Goal: Information Seeking & Learning: Check status

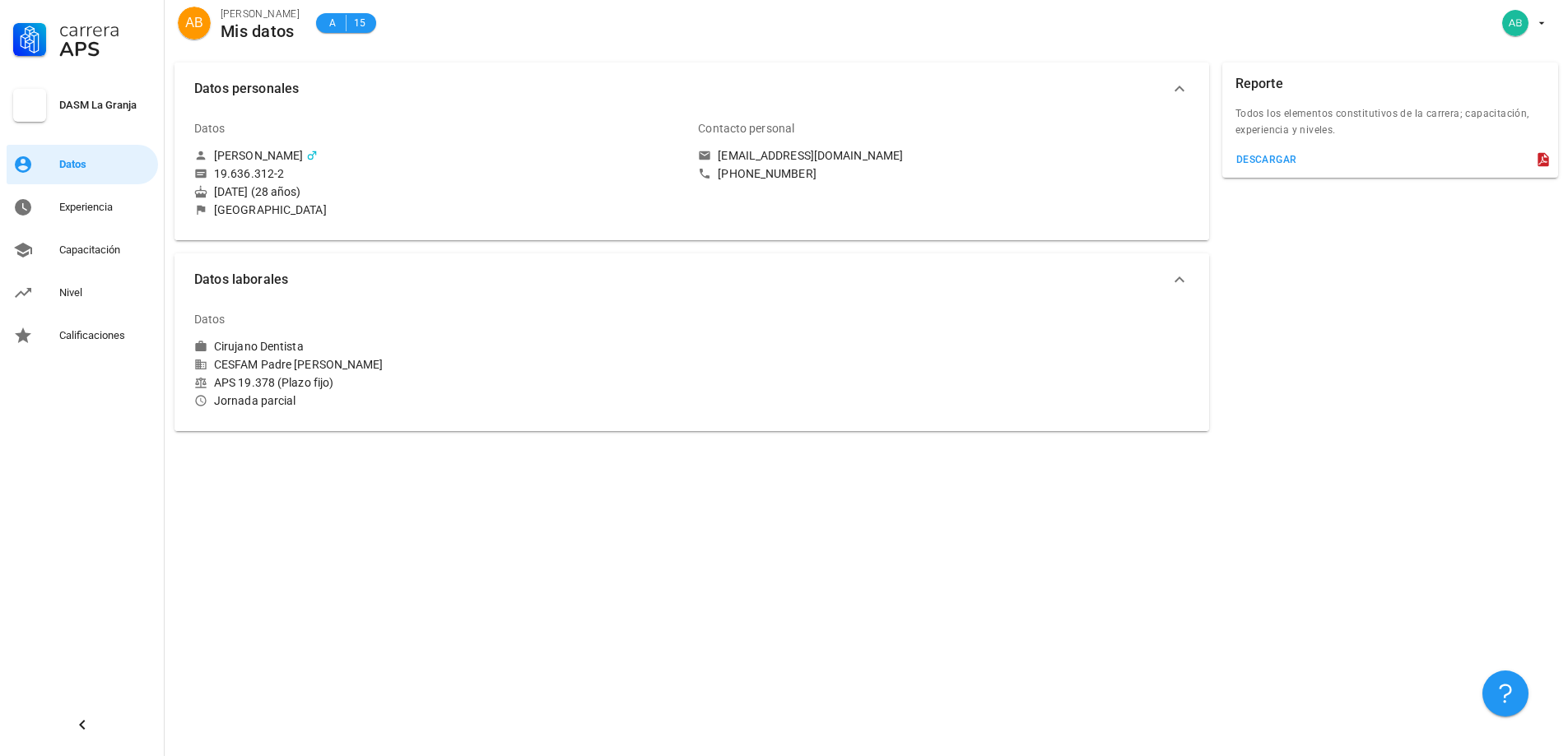
click at [89, 272] on div "Carrera APS DASM La Granja Datos Experiencia Capacitación Nivel Calificaciones" at bounding box center [82, 178] width 165 height 356
click at [93, 277] on link "Nivel" at bounding box center [82, 293] width 152 height 39
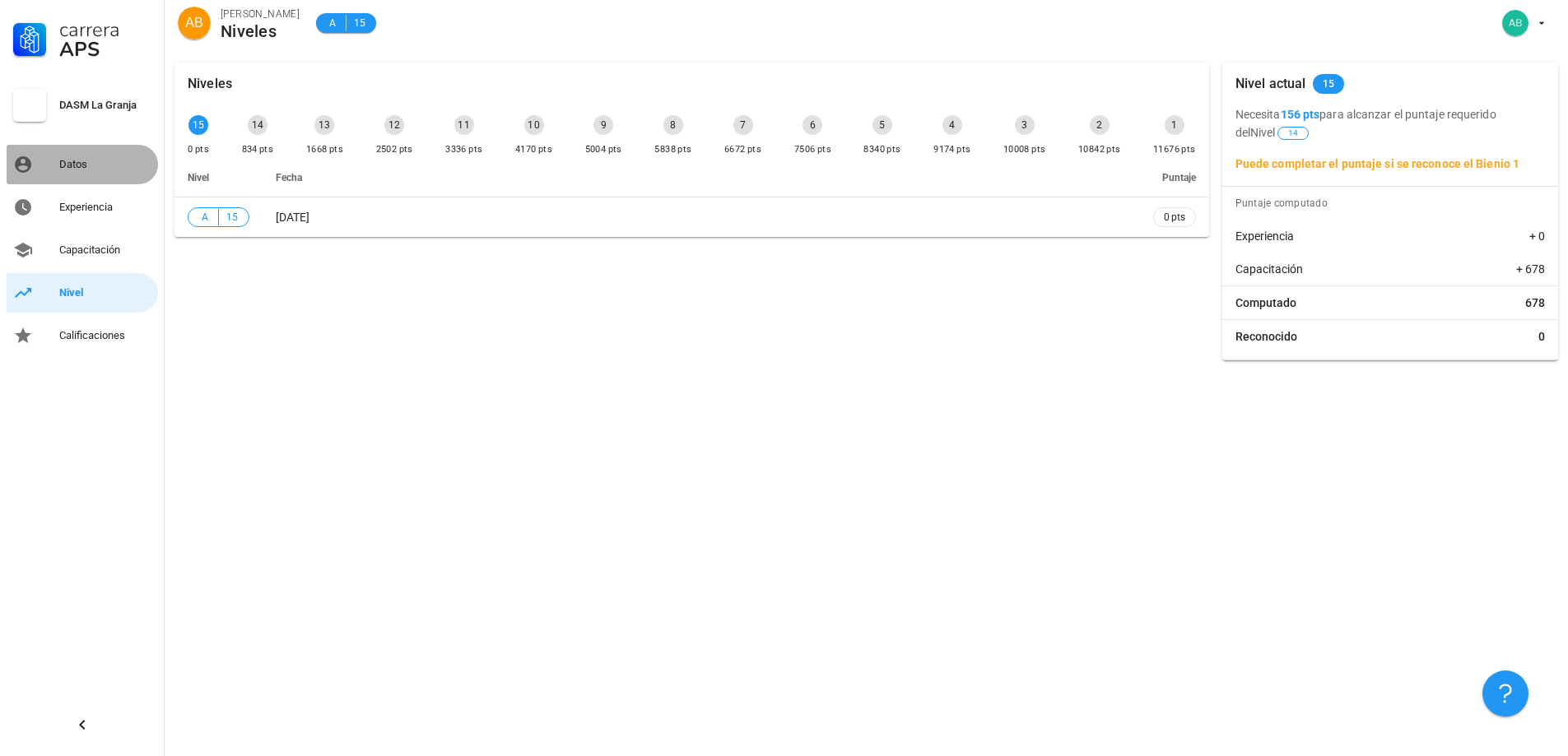
click at [86, 173] on div "Datos" at bounding box center [105, 165] width 92 height 26
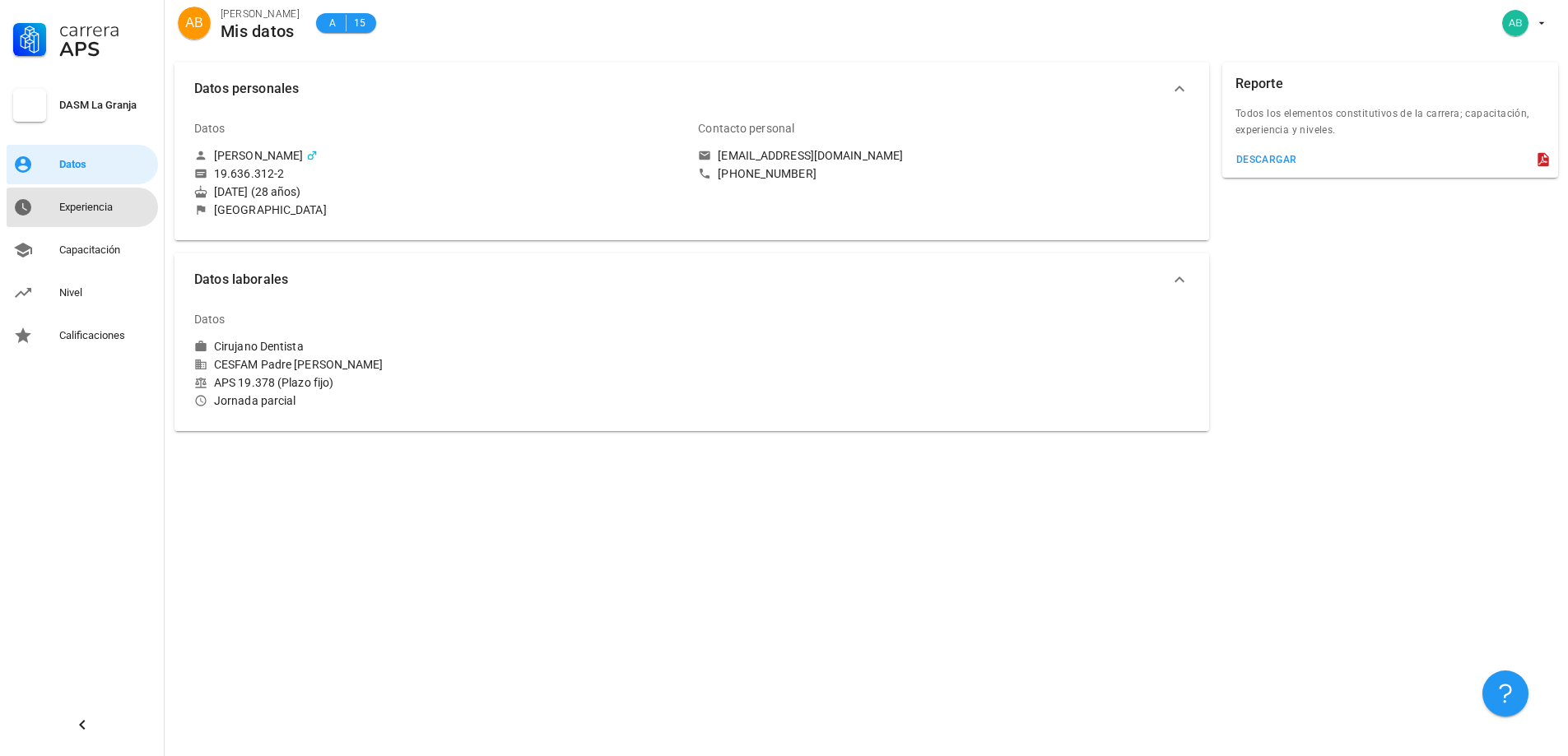
click at [93, 223] on link "Experiencia" at bounding box center [82, 207] width 152 height 39
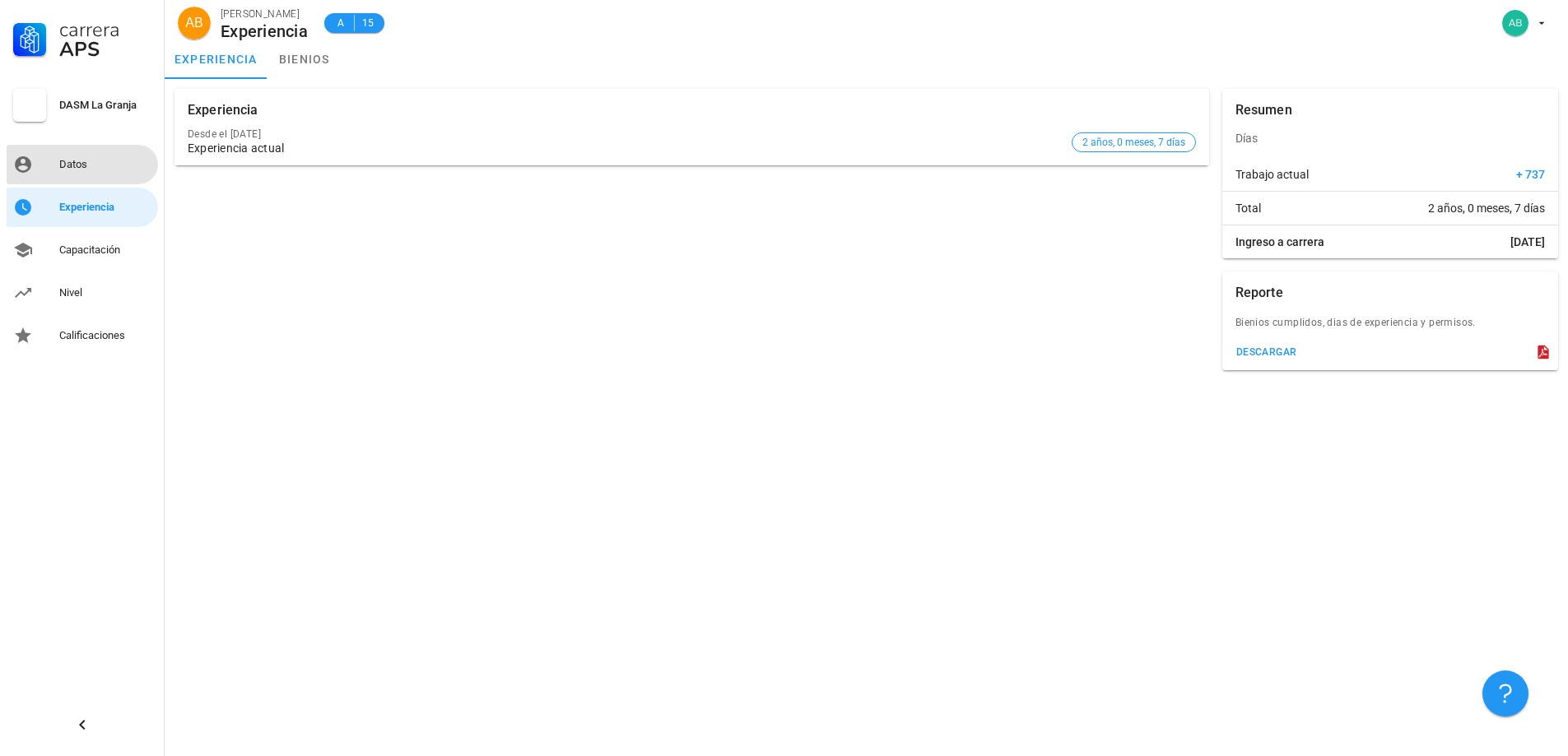
click at [89, 167] on div "Datos" at bounding box center [105, 165] width 92 height 13
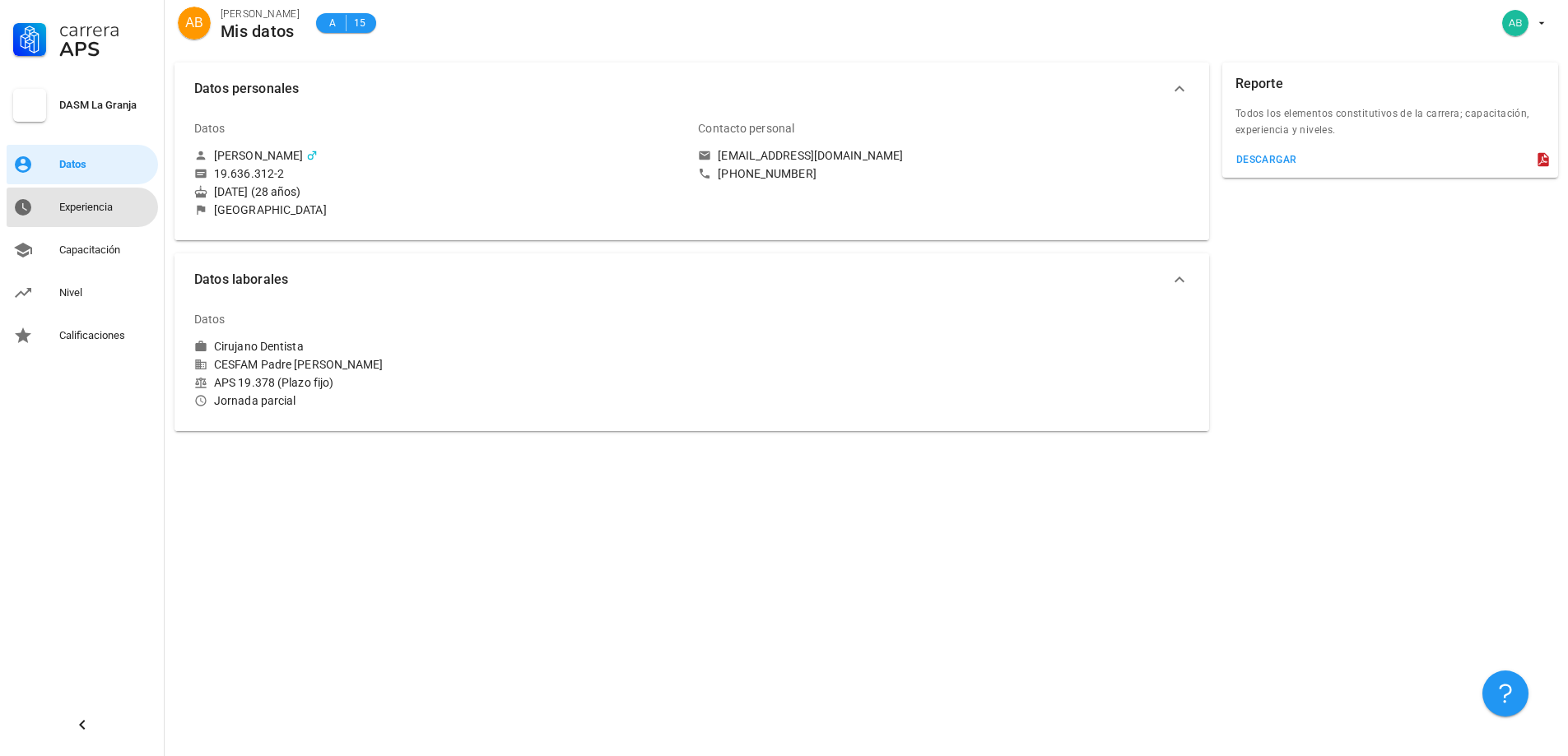
click at [65, 208] on div "Experiencia" at bounding box center [105, 207] width 92 height 13
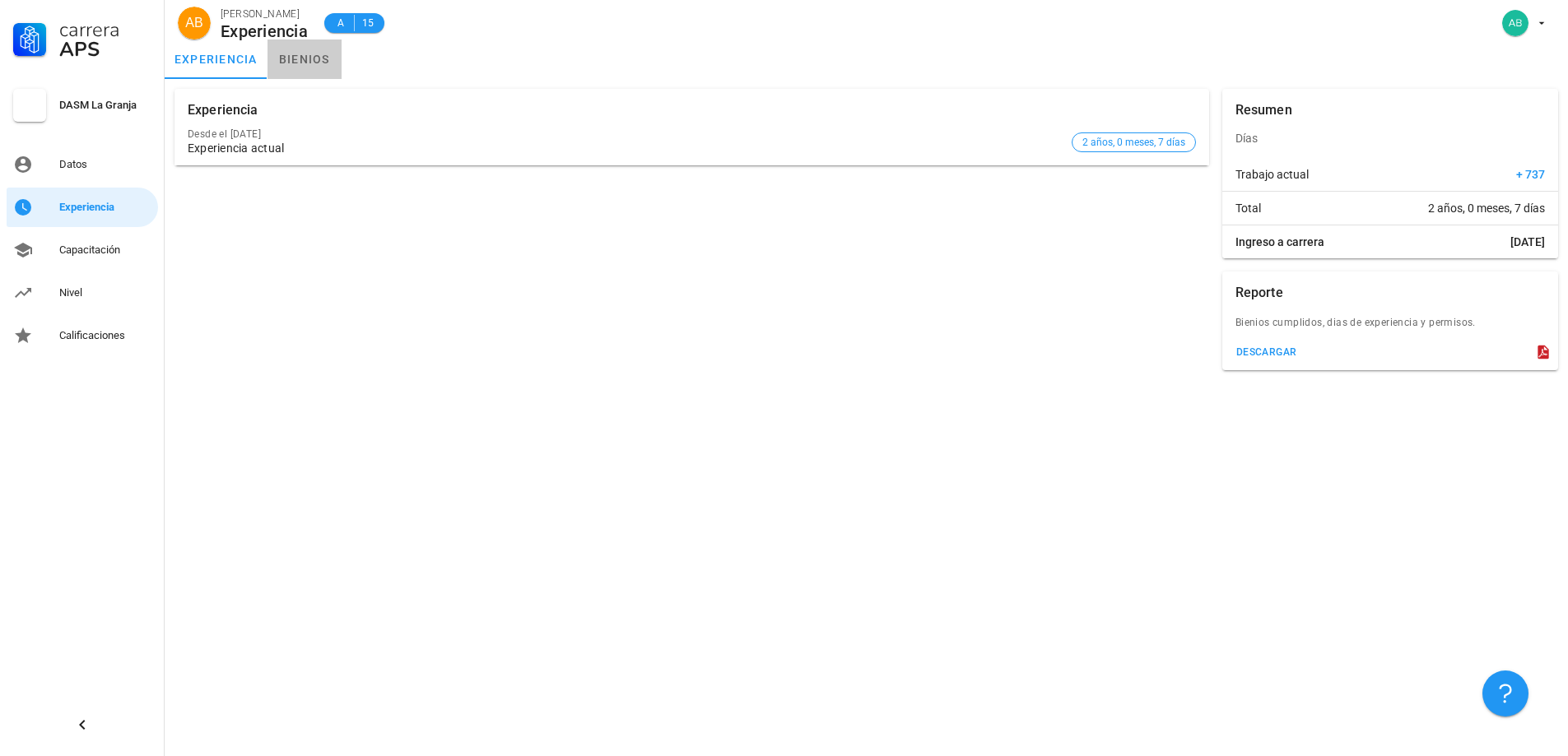
click at [335, 59] on link "bienios" at bounding box center [304, 59] width 74 height 39
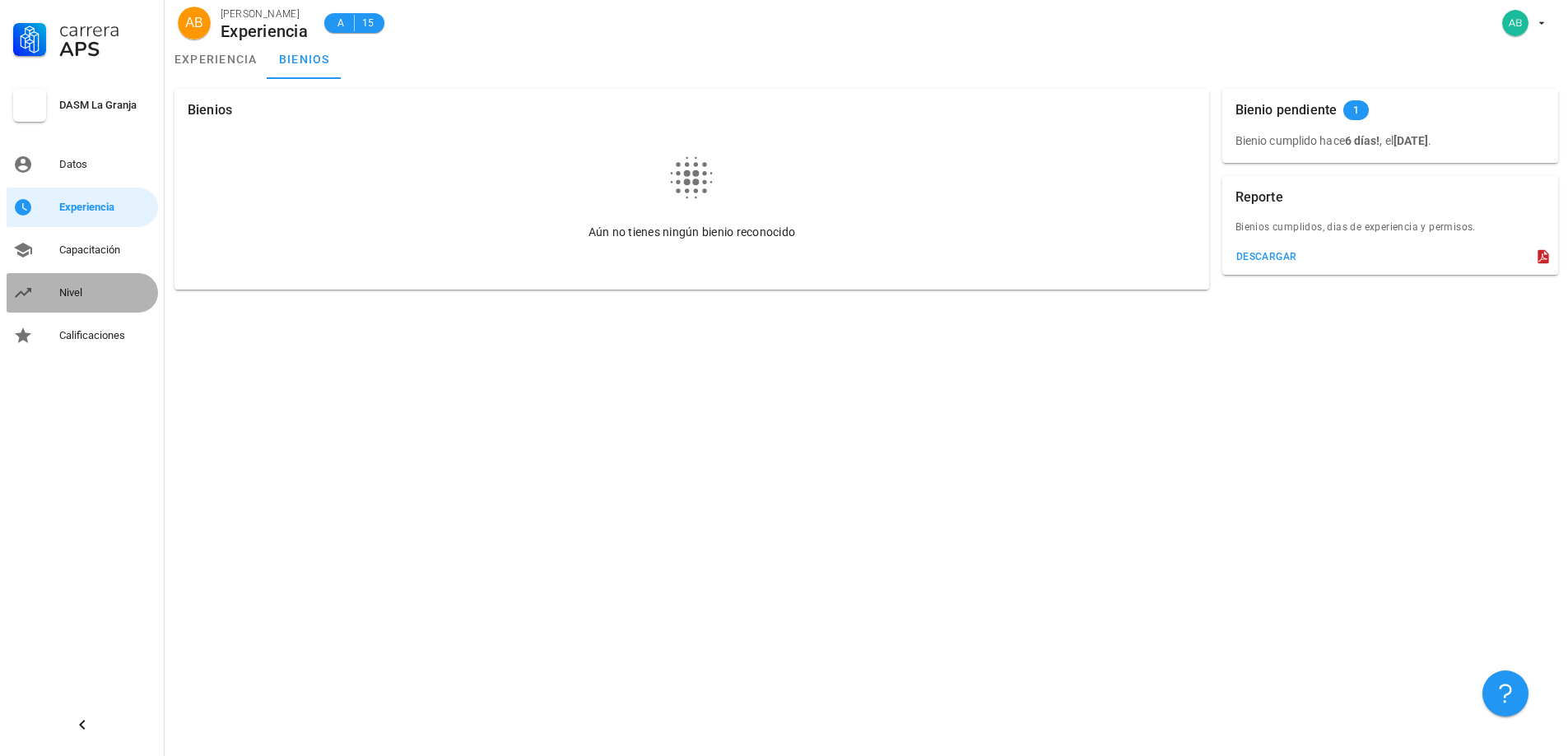
click at [117, 289] on div "Nivel" at bounding box center [105, 293] width 92 height 13
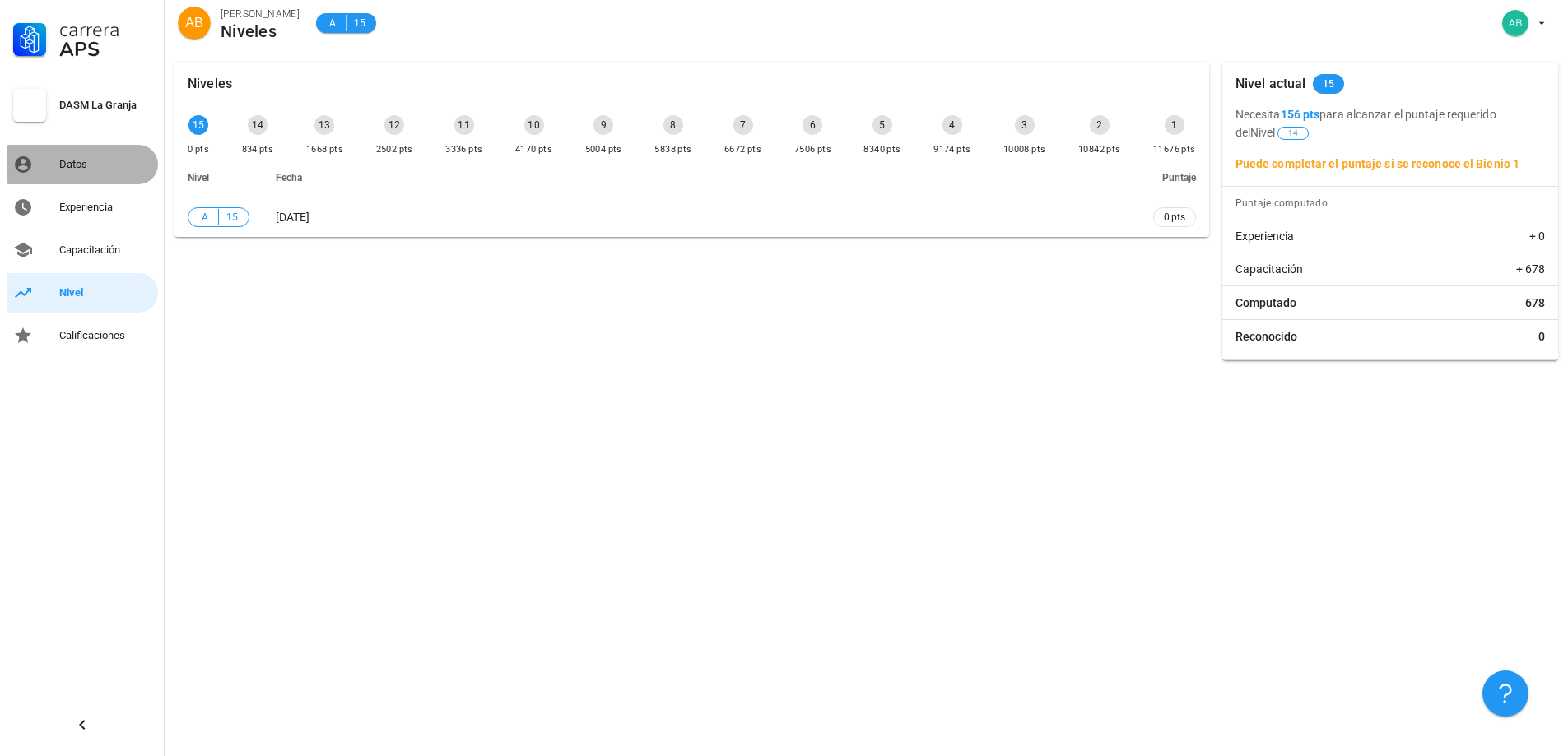
click at [92, 181] on link "Datos" at bounding box center [82, 165] width 152 height 39
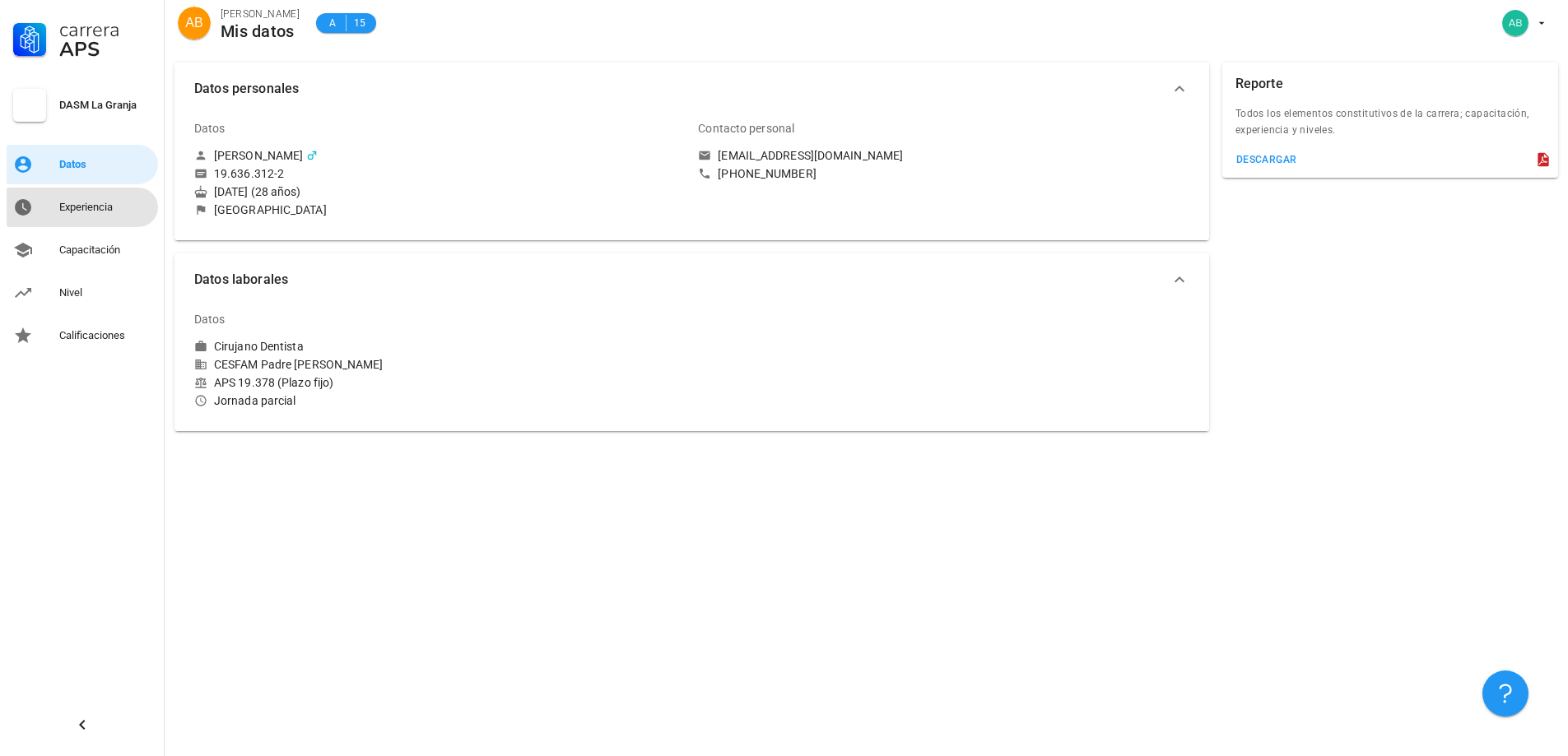
click at [96, 194] on div "Experiencia" at bounding box center [105, 207] width 92 height 26
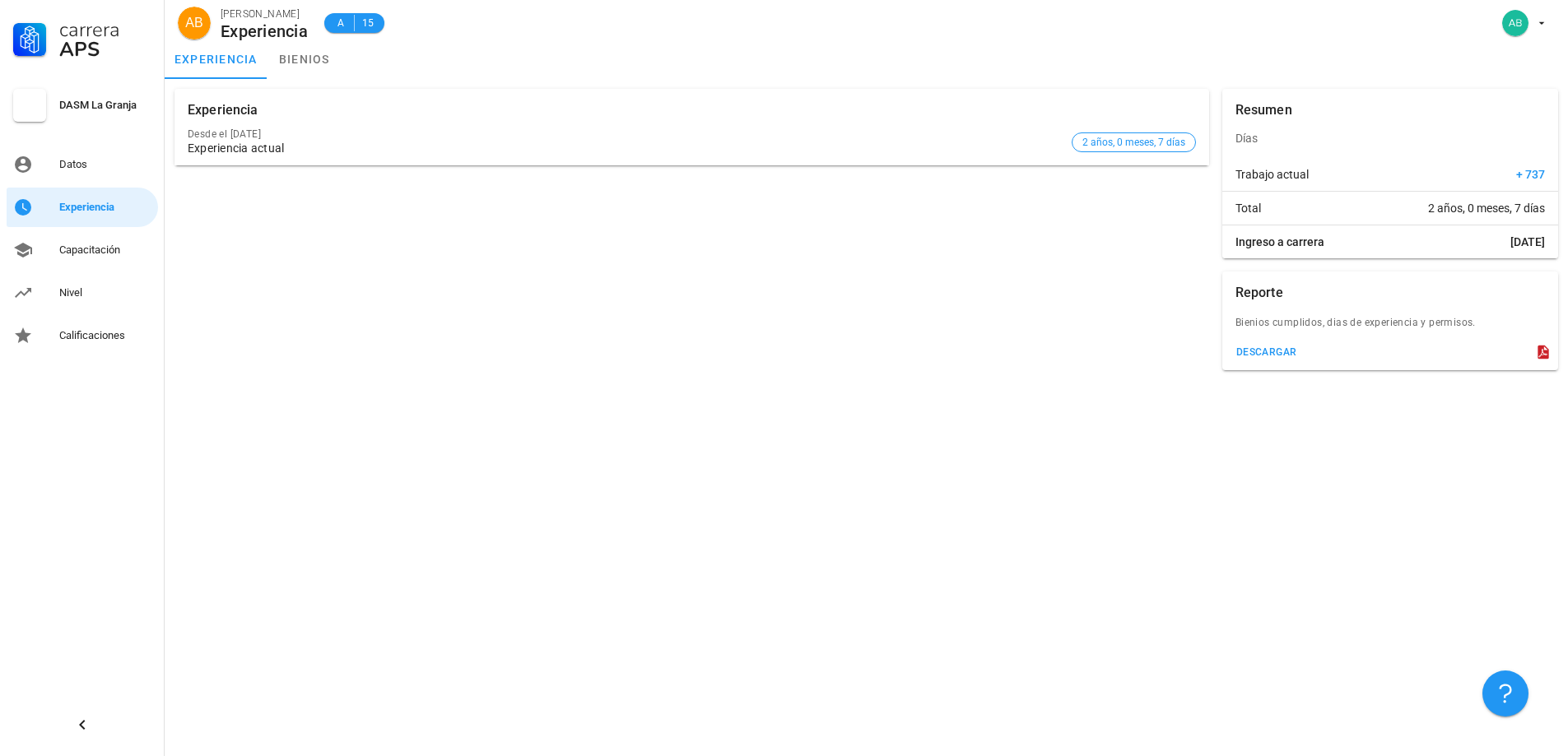
click at [1069, 489] on div "Experiencia Desde el [DATE] Experiencia actual 2 años, 0 meses, 7 días Resumen …" at bounding box center [866, 416] width 1403 height 676
click at [86, 284] on div "Nivel" at bounding box center [105, 293] width 92 height 26
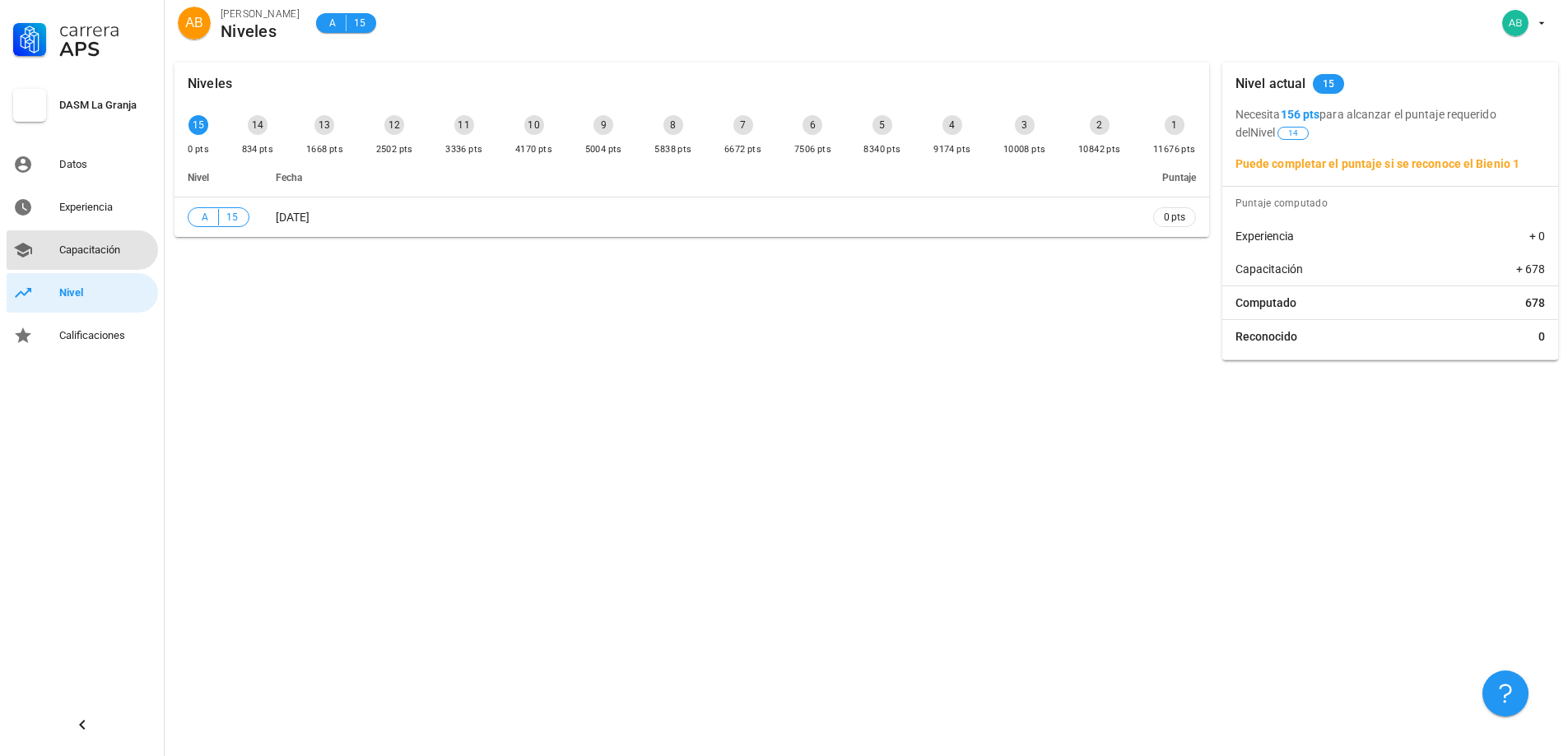
click at [91, 256] on div "Capacitación" at bounding box center [105, 250] width 92 height 26
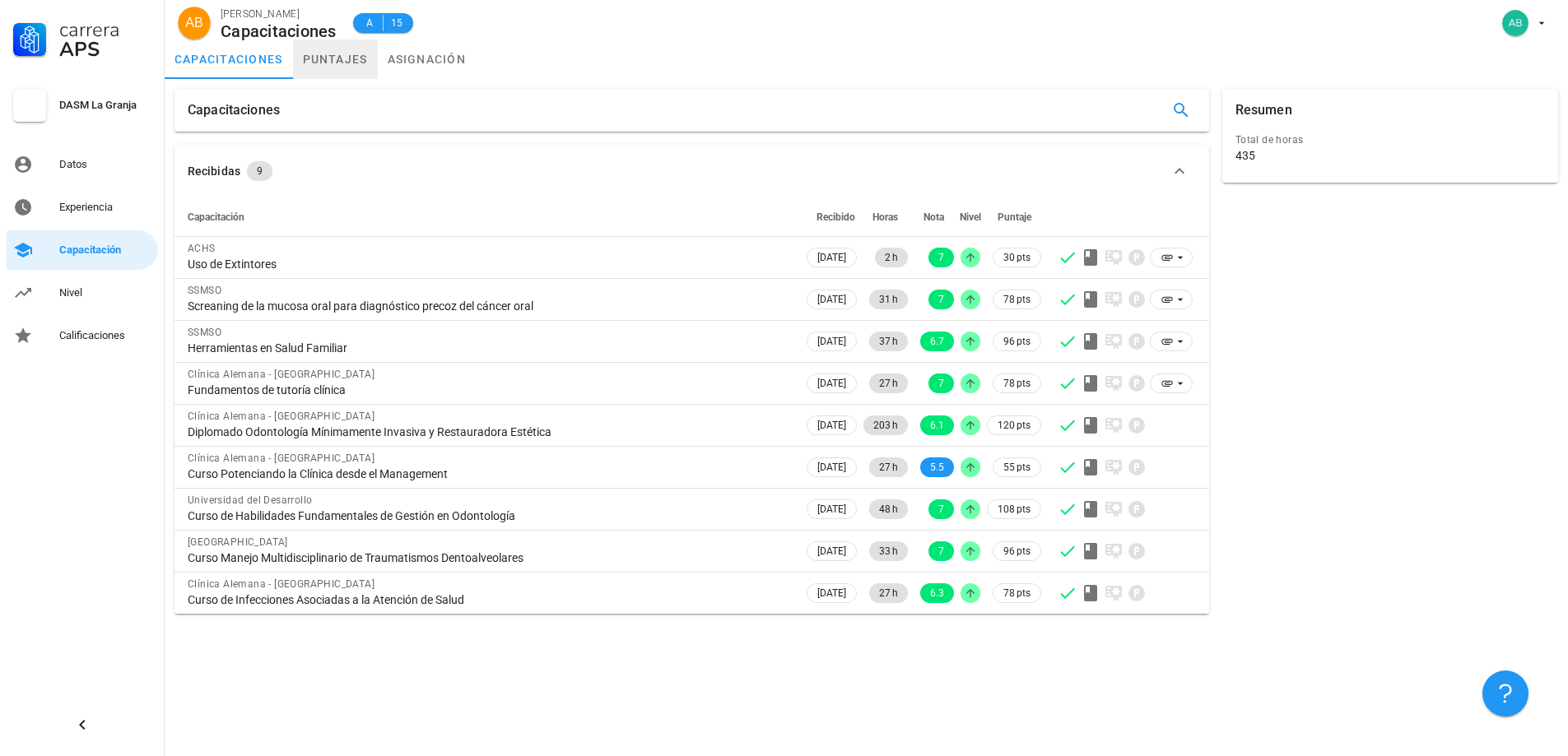
click at [353, 71] on link "puntajes" at bounding box center [335, 59] width 85 height 39
